Goal: Information Seeking & Learning: Learn about a topic

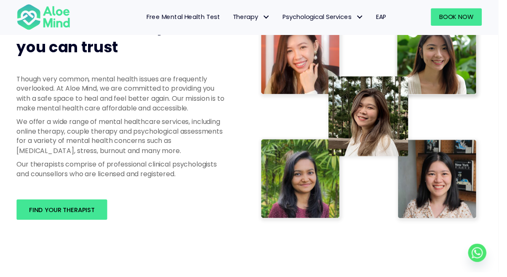
scroll to position [439, 0]
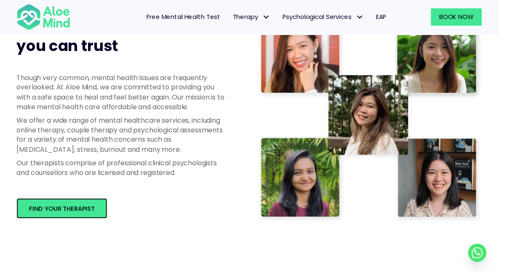
click at [88, 218] on link "Find your therapist" at bounding box center [63, 211] width 92 height 21
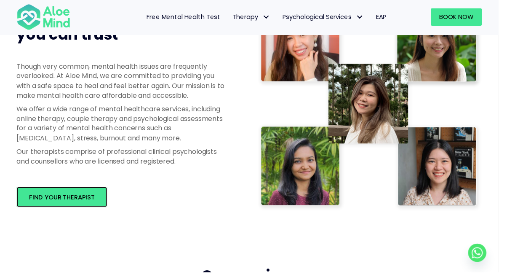
scroll to position [466, 0]
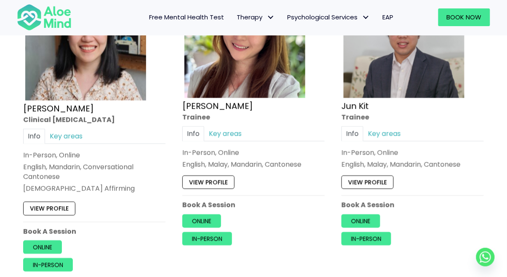
scroll to position [2670, 0]
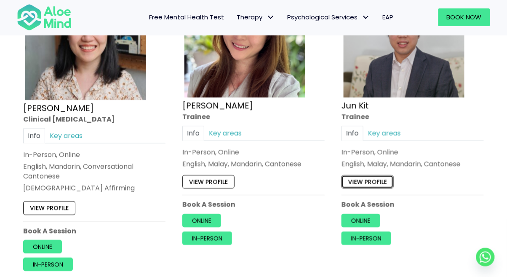
click at [377, 185] on link "View profile" at bounding box center [367, 181] width 52 height 13
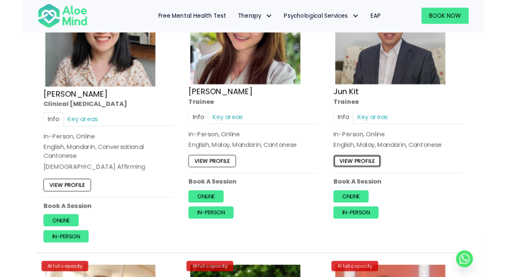
scroll to position [2697, 0]
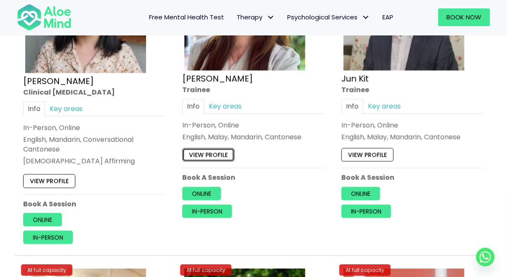
click at [216, 158] on link "View profile" at bounding box center [208, 154] width 52 height 13
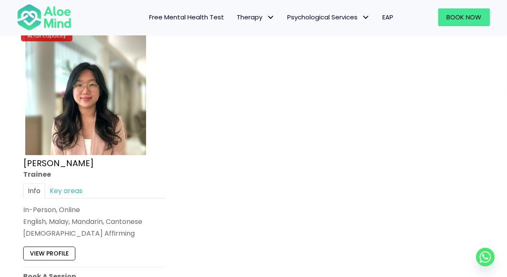
scroll to position [3543, 0]
click at [64, 247] on link "View profile" at bounding box center [49, 252] width 52 height 13
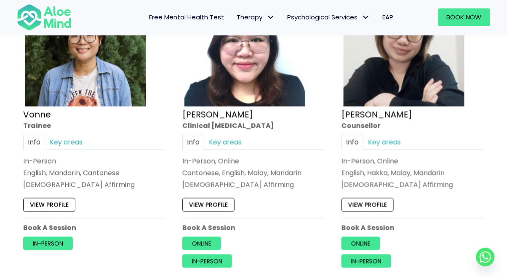
scroll to position [3285, 0]
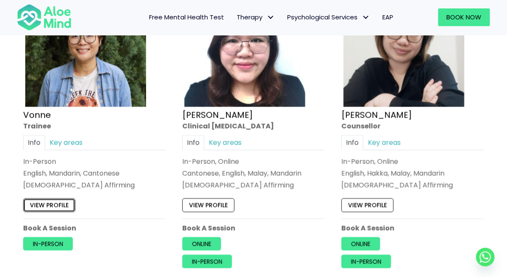
click at [58, 204] on link "View profile" at bounding box center [49, 204] width 52 height 13
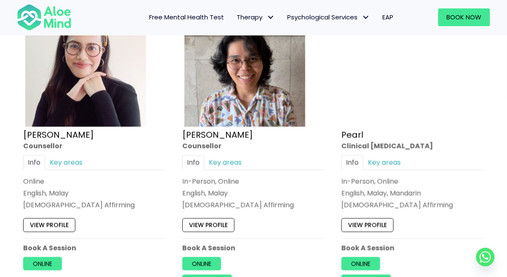
scroll to position [1722, 0]
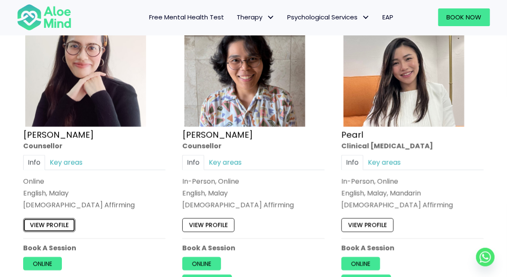
click at [62, 226] on link "View profile" at bounding box center [49, 224] width 52 height 13
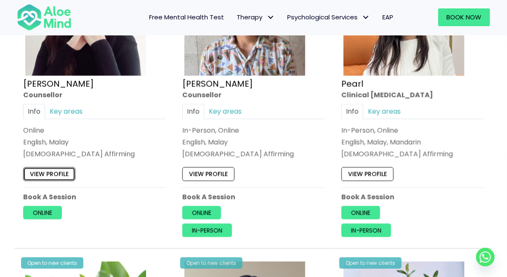
scroll to position [1781, 0]
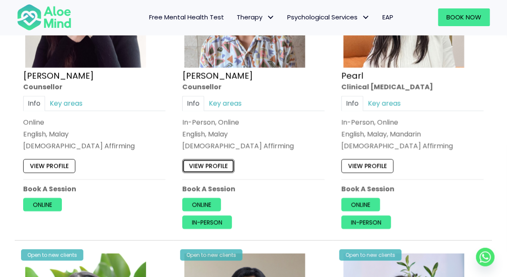
click at [228, 169] on link "View profile" at bounding box center [208, 166] width 52 height 13
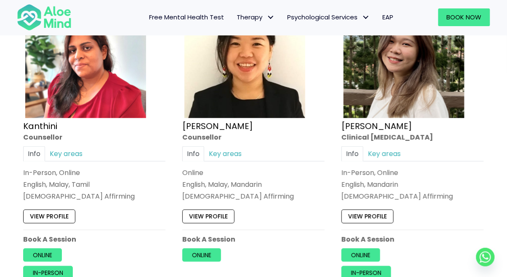
scroll to position [1453, 0]
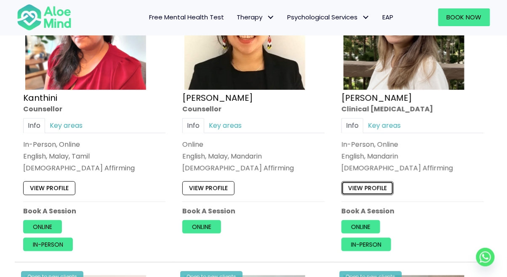
click at [375, 189] on link "View profile" at bounding box center [367, 187] width 52 height 13
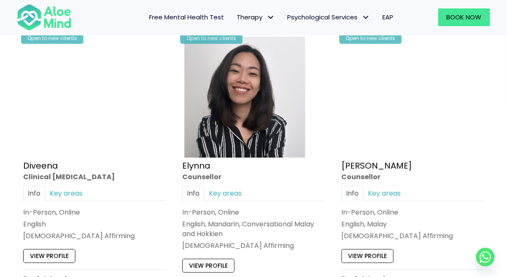
scroll to position [755, 0]
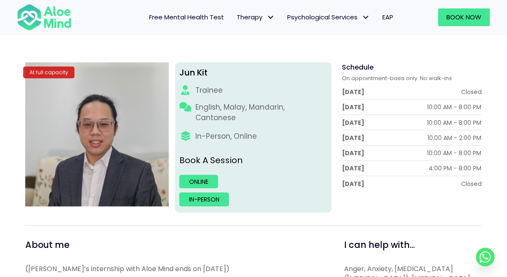
scroll to position [81, 0]
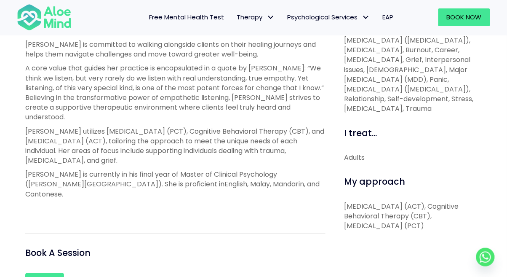
scroll to position [330, 0]
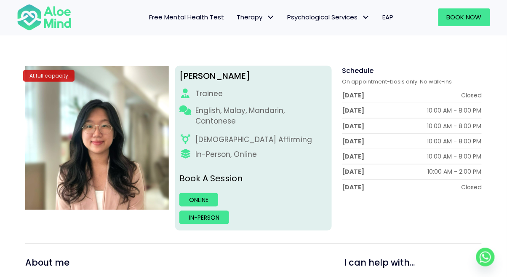
scroll to position [93, 0]
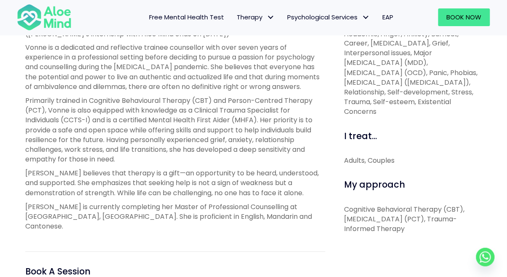
scroll to position [325, 0]
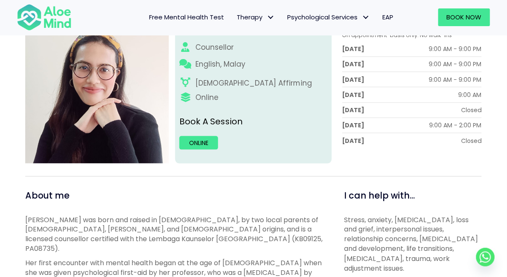
scroll to position [137, 0]
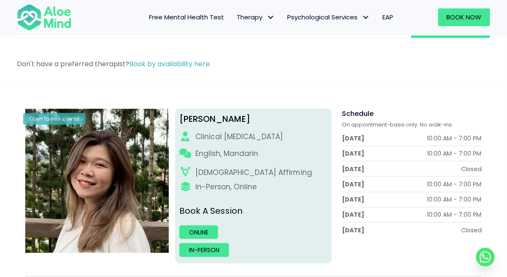
scroll to position [81, 0]
